Goal: Information Seeking & Learning: Learn about a topic

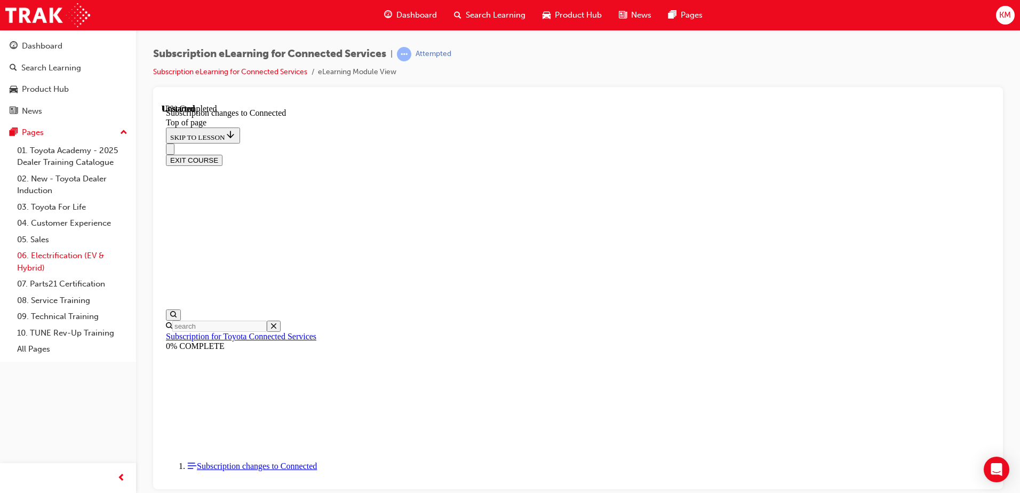
scroll to position [33, 0]
click at [64, 305] on link "08. Service Training" at bounding box center [72, 300] width 119 height 17
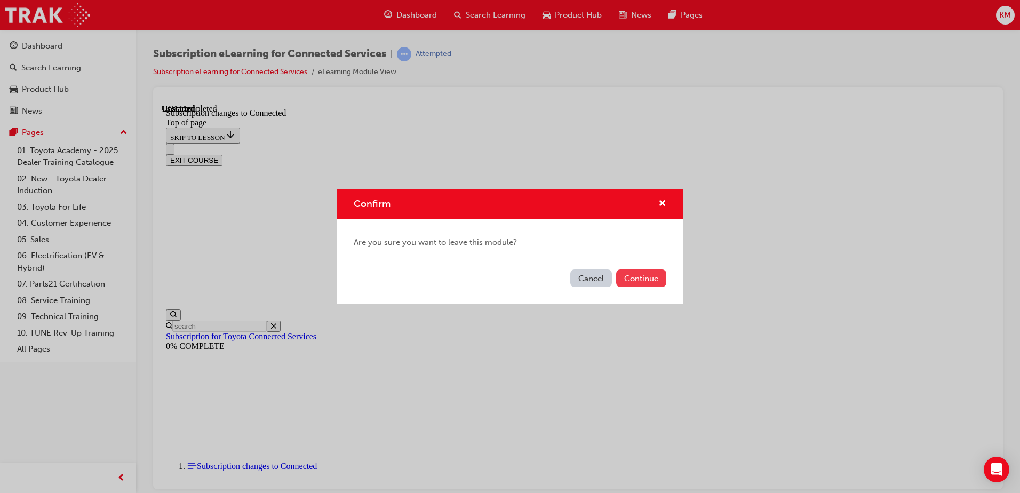
click at [636, 279] on button "Continue" at bounding box center [641, 279] width 50 height 18
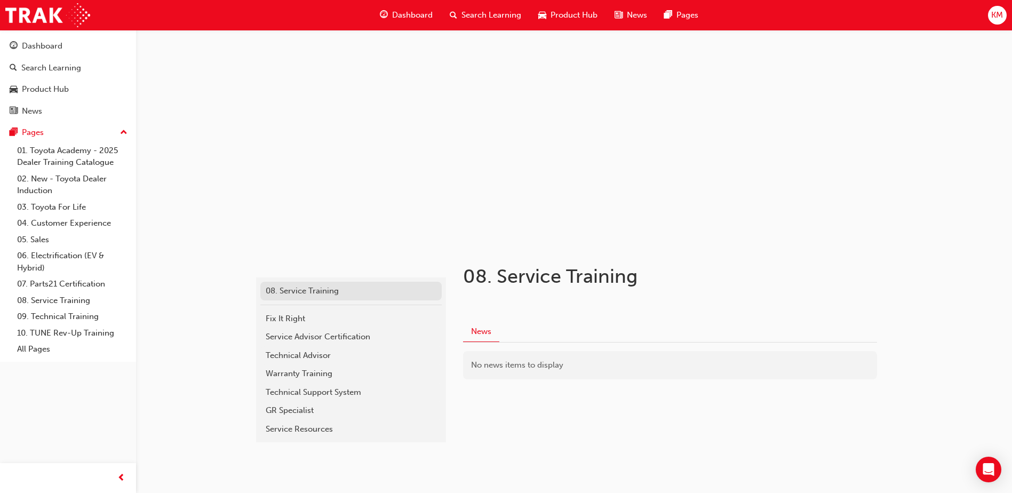
click at [295, 293] on div "08. Service Training" at bounding box center [351, 291] width 171 height 12
click at [315, 313] on div "Fix It Right" at bounding box center [351, 319] width 171 height 12
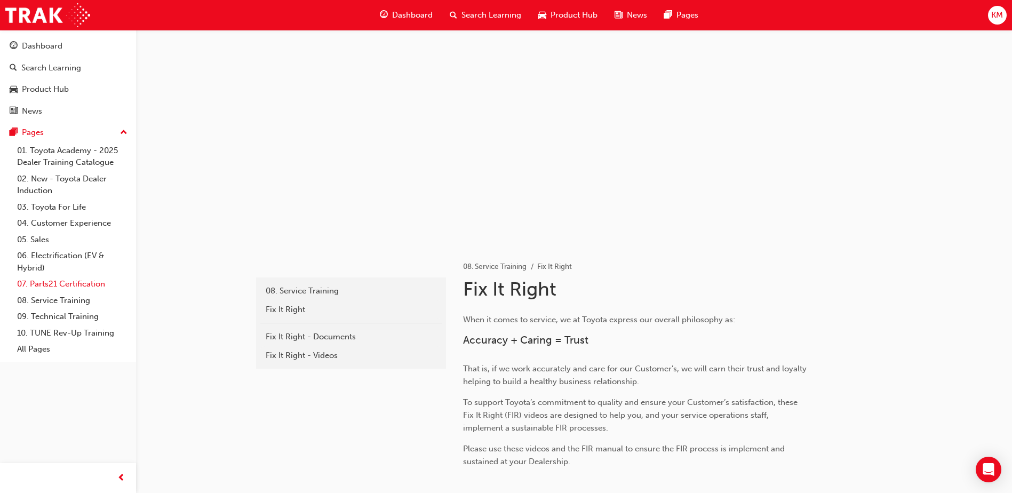
click at [57, 283] on link "07. Parts21 Certification" at bounding box center [72, 284] width 119 height 17
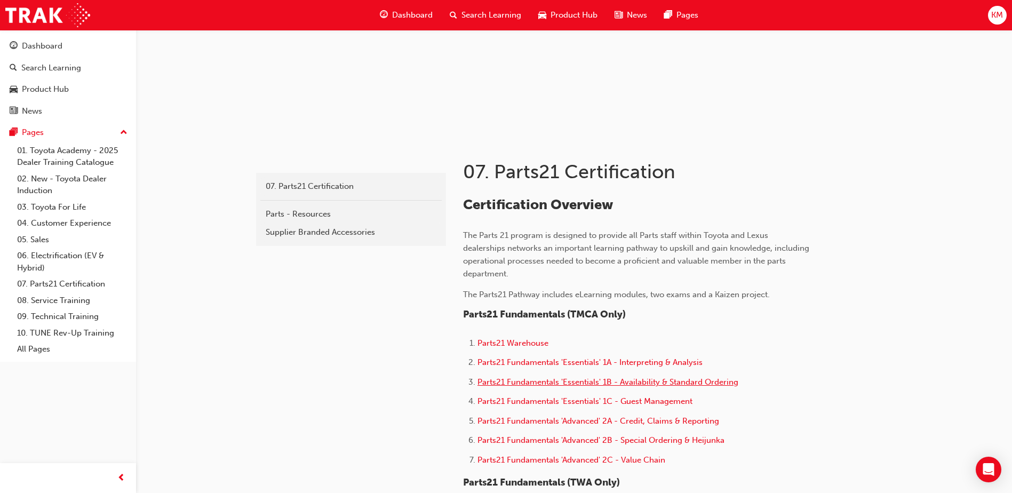
scroll to position [107, 0]
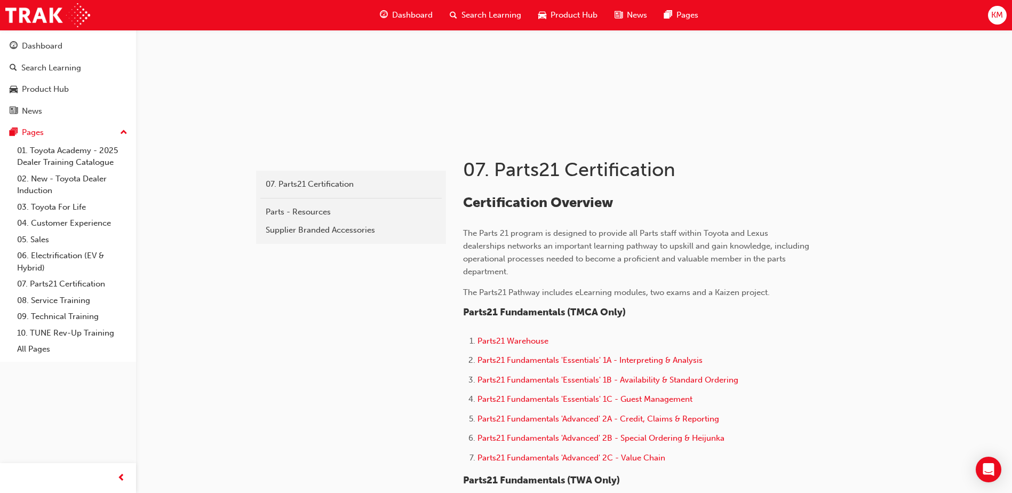
click at [518, 349] on li "Parts21 Warehouse" at bounding box center [644, 342] width 332 height 15
click at [518, 346] on li "Parts21 Warehouse" at bounding box center [644, 342] width 332 height 15
click at [522, 344] on span "Parts21 Warehouse" at bounding box center [513, 341] width 71 height 10
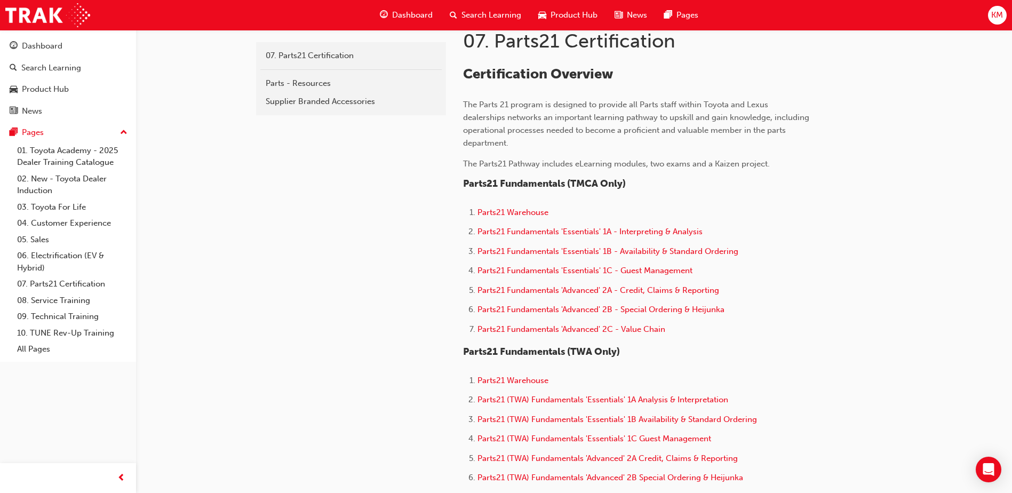
scroll to position [213, 0]
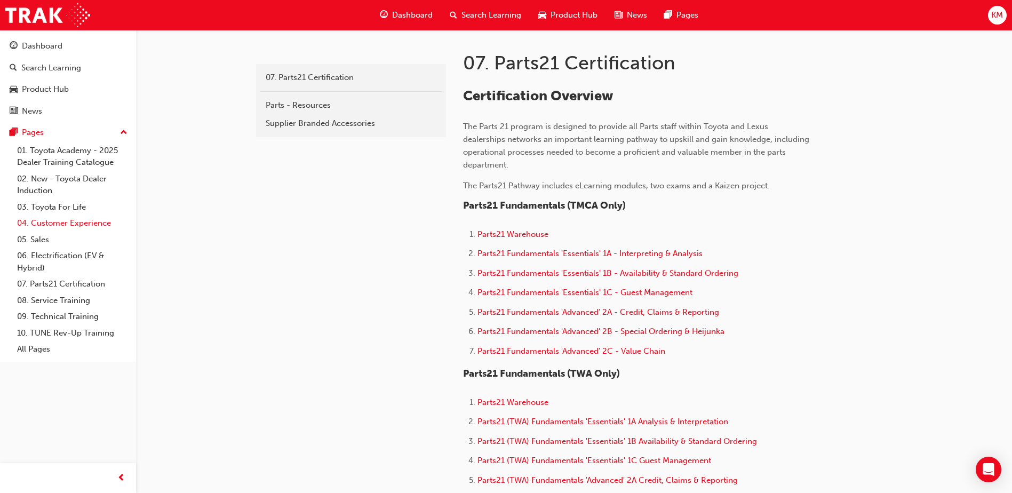
click at [78, 226] on link "04. Customer Experience" at bounding box center [72, 223] width 119 height 17
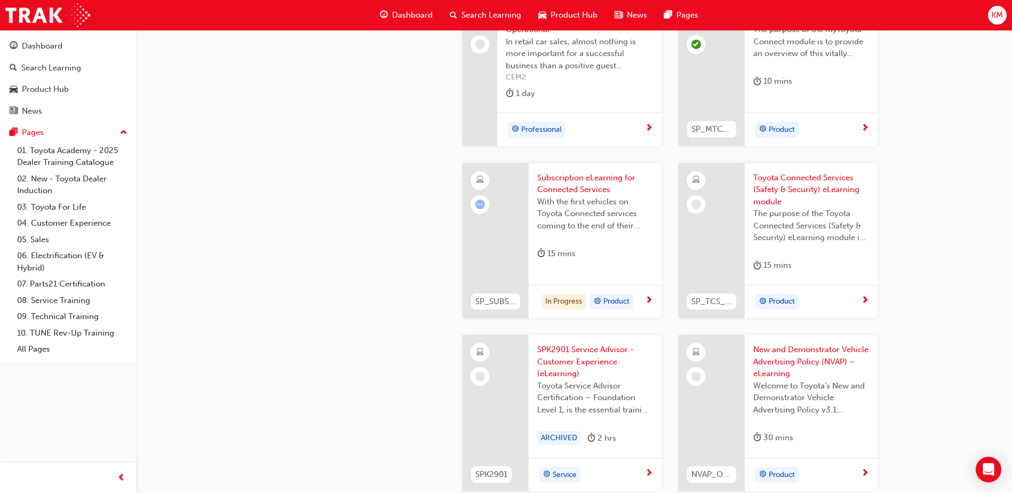
scroll to position [1654, 0]
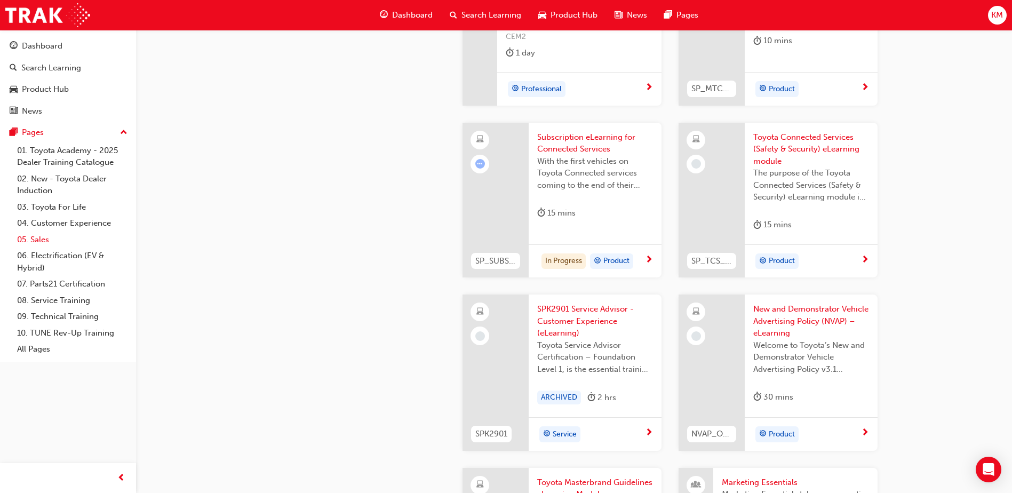
click at [46, 236] on link "05. Sales" at bounding box center [72, 240] width 119 height 17
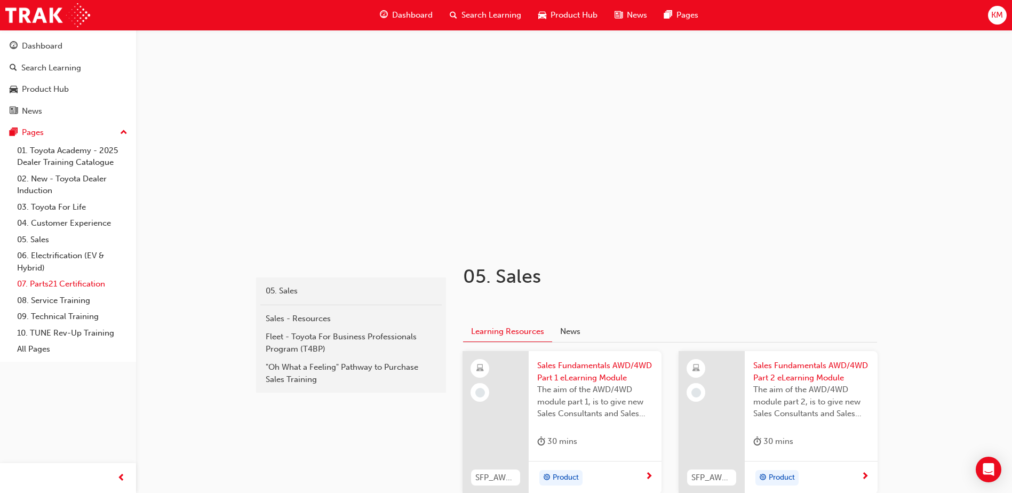
click at [65, 282] on link "07. Parts21 Certification" at bounding box center [72, 284] width 119 height 17
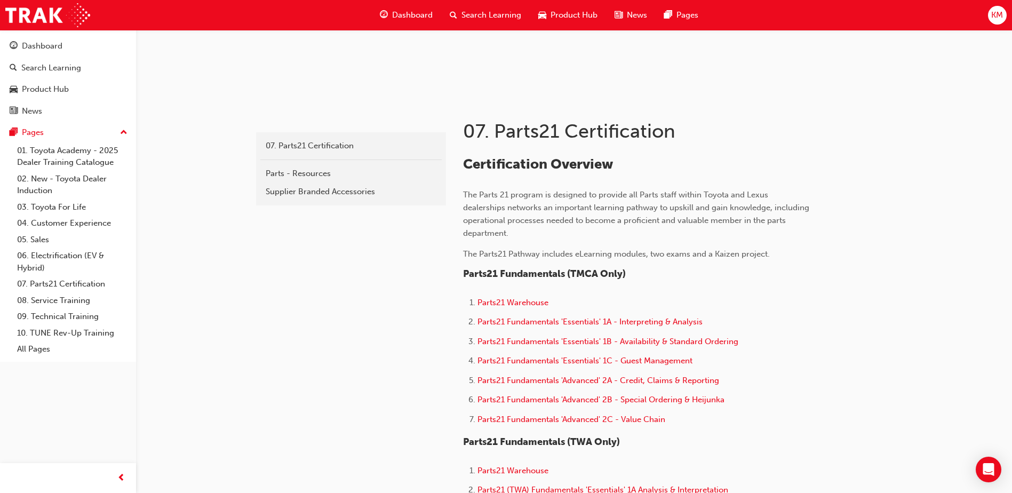
scroll to position [160, 0]
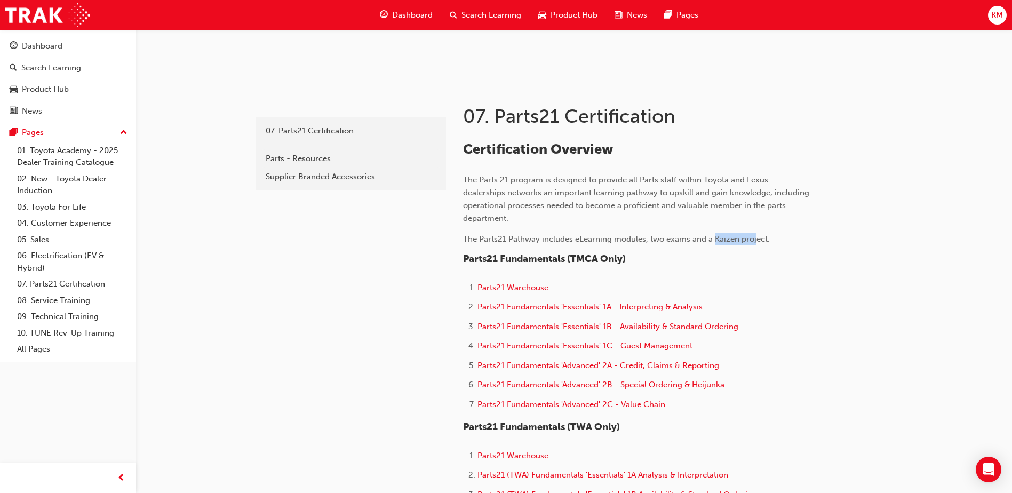
drag, startPoint x: 714, startPoint y: 240, endPoint x: 756, endPoint y: 239, distance: 42.2
click at [756, 239] on span "The Parts21 Pathway includes eLearning modules, two exams and a Kaizen project." at bounding box center [616, 239] width 307 height 10
drag, startPoint x: 756, startPoint y: 239, endPoint x: 683, endPoint y: 250, distance: 73.9
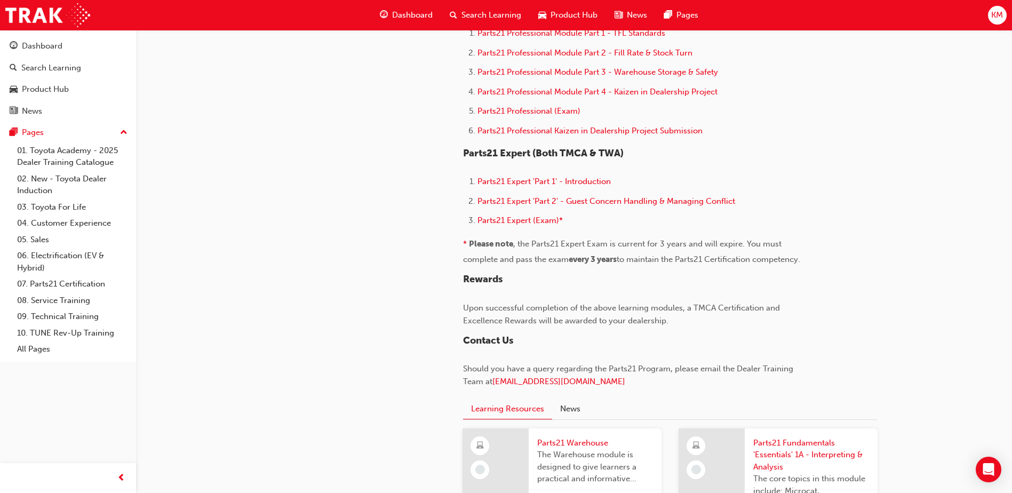
scroll to position [640, 0]
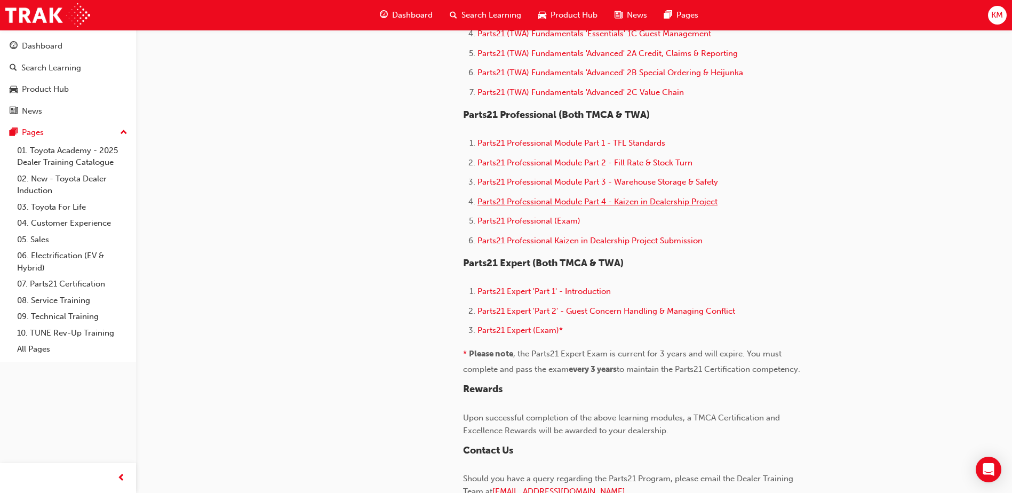
click at [574, 204] on span "Parts21 Professional Module Part 4 - Kaizen in Dealership Project" at bounding box center [598, 202] width 240 height 10
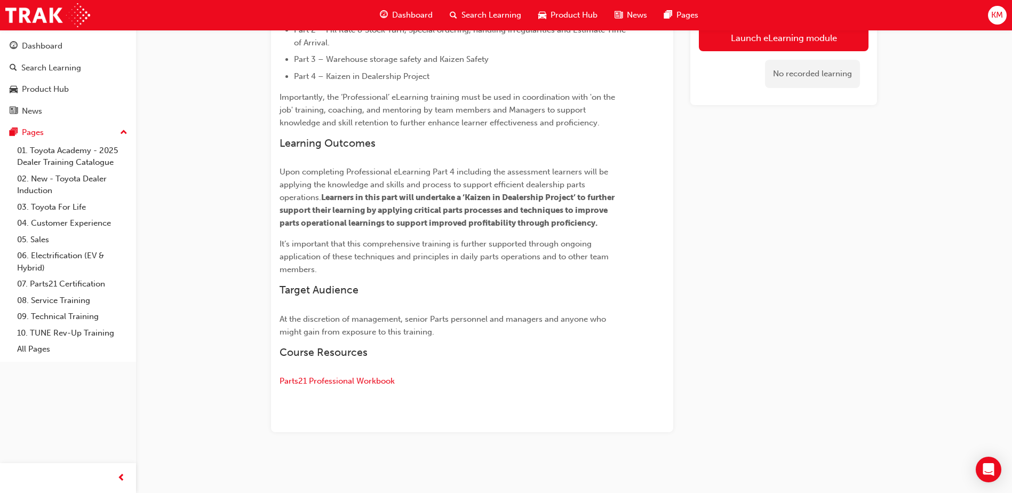
scroll to position [402, 0]
click at [346, 383] on span "Parts21 Professional Workbook" at bounding box center [337, 381] width 115 height 10
